Goal: Information Seeking & Learning: Learn about a topic

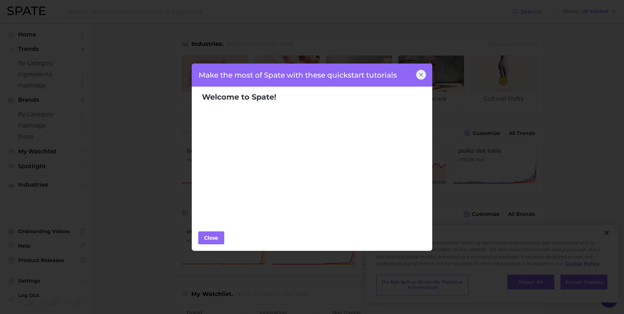
click at [427, 79] on div "Make the most of Spate with these quickstart tutorials" at bounding box center [311, 75] width 241 height 23
click at [420, 77] on icon at bounding box center [421, 75] width 6 height 6
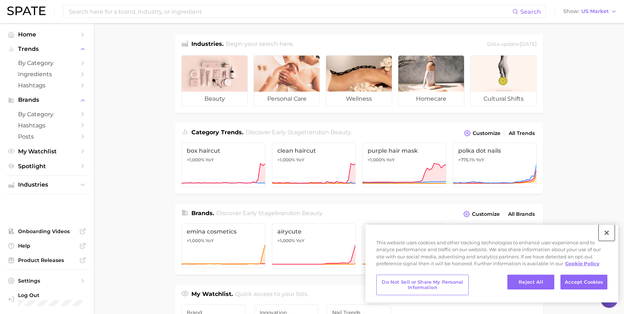
click at [607, 231] on button "Close" at bounding box center [607, 233] width 16 height 16
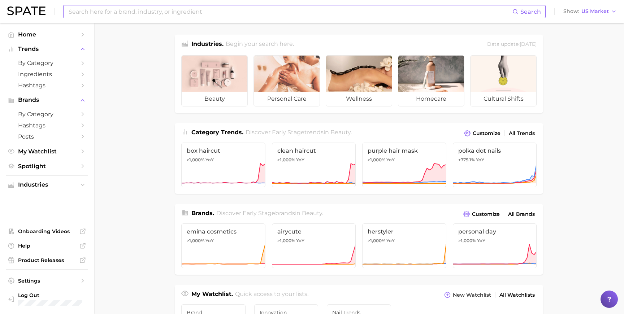
click at [106, 10] on input at bounding box center [290, 11] width 444 height 12
type input "nail lamp"
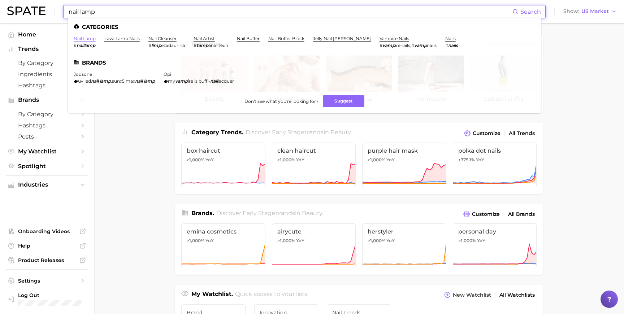
click at [85, 39] on link "nail lamp" at bounding box center [85, 38] width 22 height 5
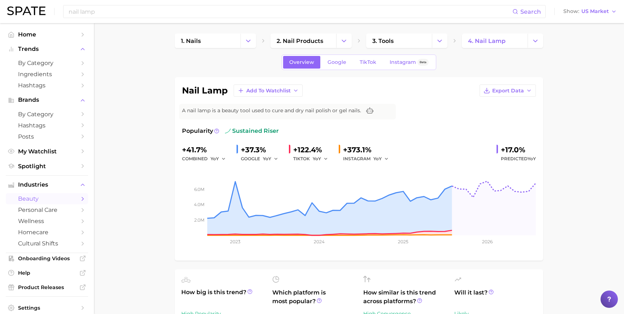
scroll to position [1, 0]
